Goal: Task Accomplishment & Management: Use online tool/utility

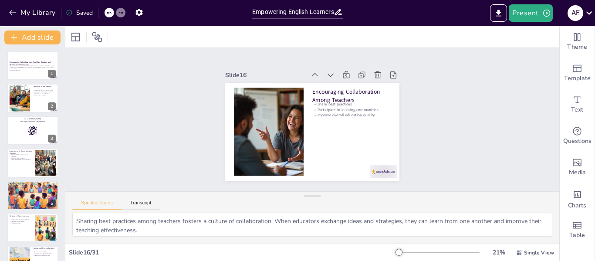
scroll to position [660, 0]
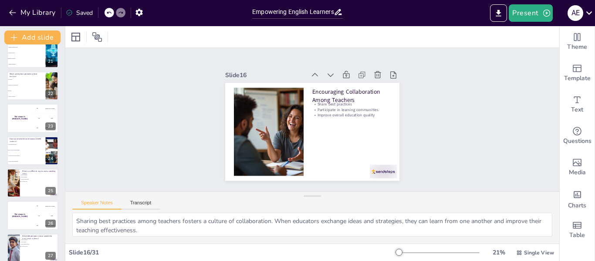
checkbox input "true"
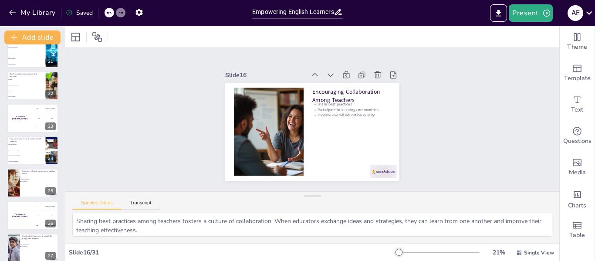
checkbox input "true"
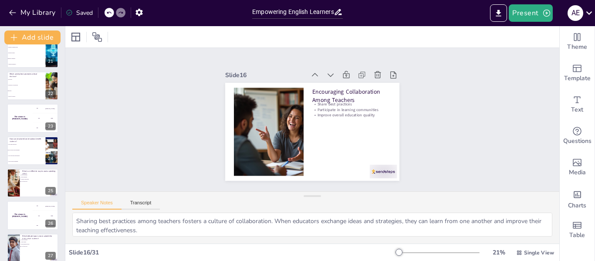
checkbox input "true"
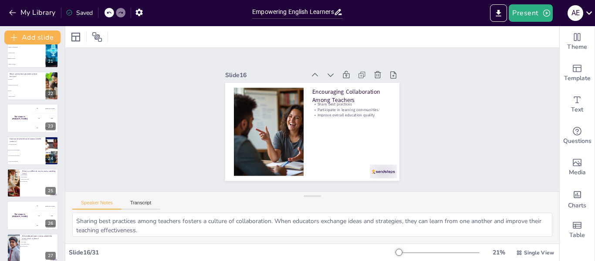
checkbox input "true"
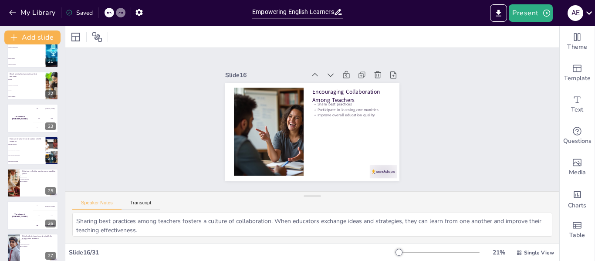
checkbox input "true"
